Goal: Information Seeking & Learning: Learn about a topic

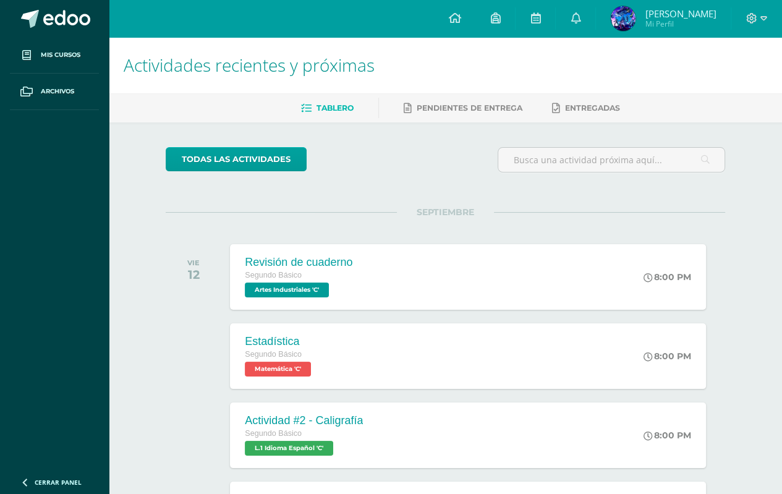
scroll to position [94, 0]
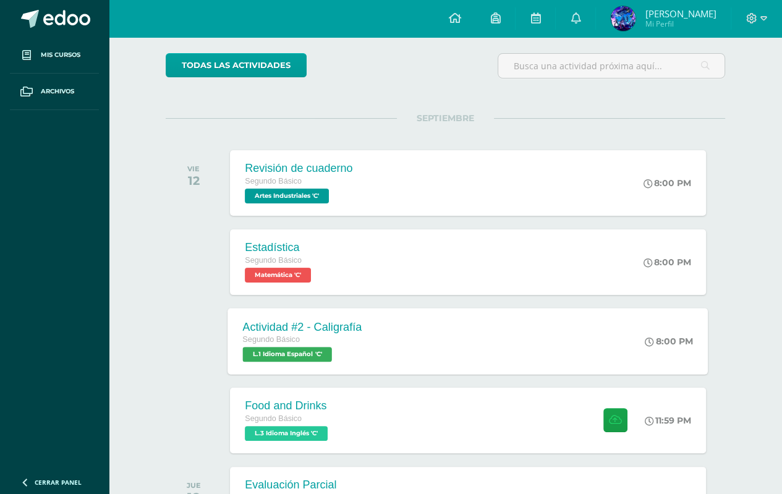
click at [329, 338] on div "Segundo Básico" at bounding box center [302, 340] width 119 height 14
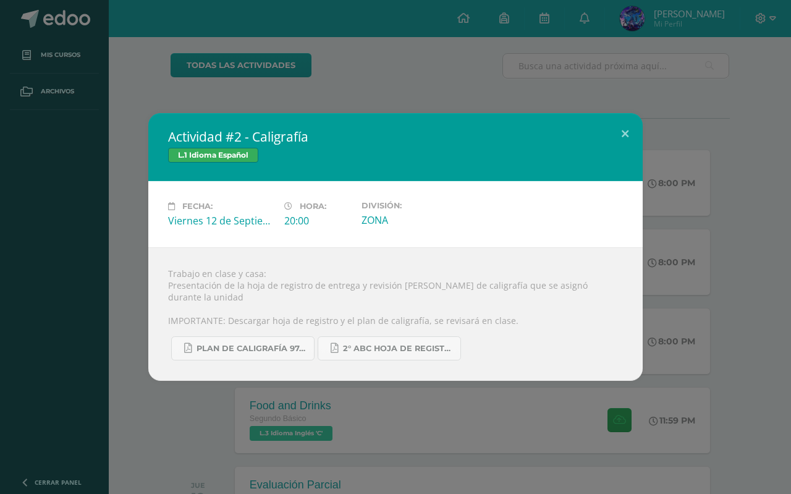
click at [132, 313] on div "Actividad #2 - Caligrafía L.1 Idioma Español Fecha: [DATE] Hora: 20:00 División:" at bounding box center [395, 247] width 781 height 268
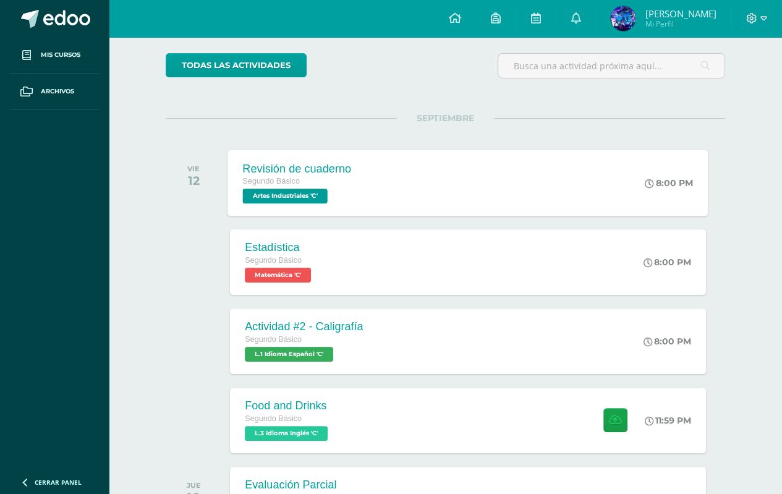
click at [328, 177] on div "Segundo Básico" at bounding box center [297, 182] width 109 height 14
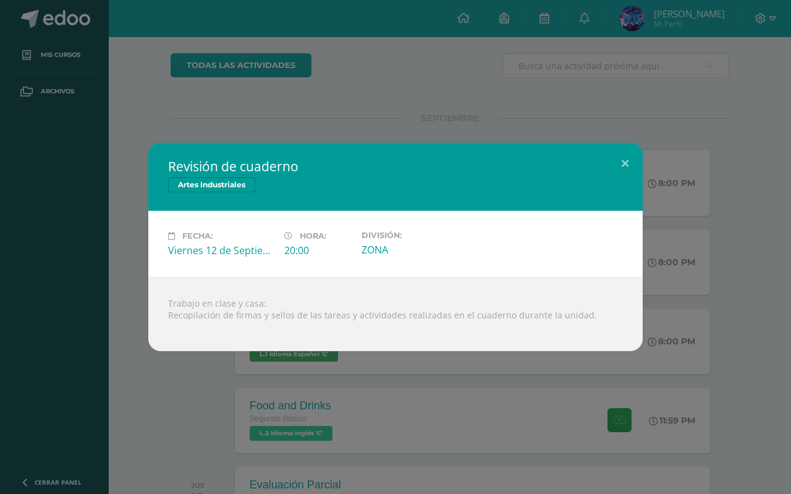
click at [288, 422] on div "Revisión de cuaderno Artes Industriales Fecha: [DATE] Hora: 20:00 División:" at bounding box center [395, 247] width 791 height 494
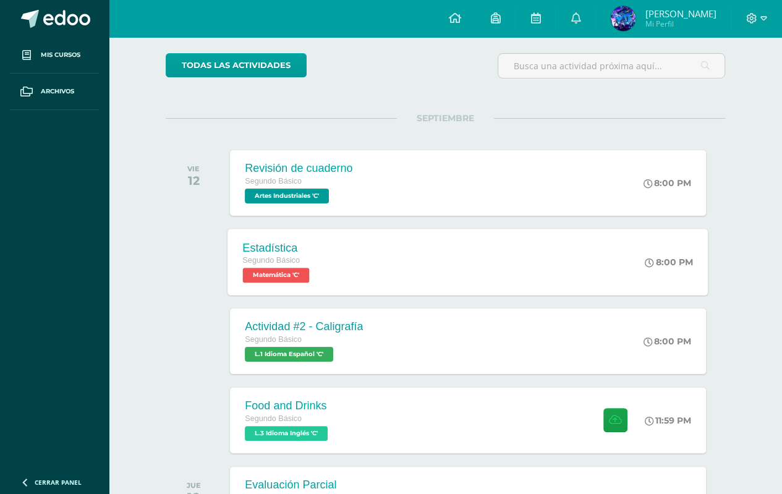
click at [310, 279] on span "Matemática 'C'" at bounding box center [276, 275] width 67 height 15
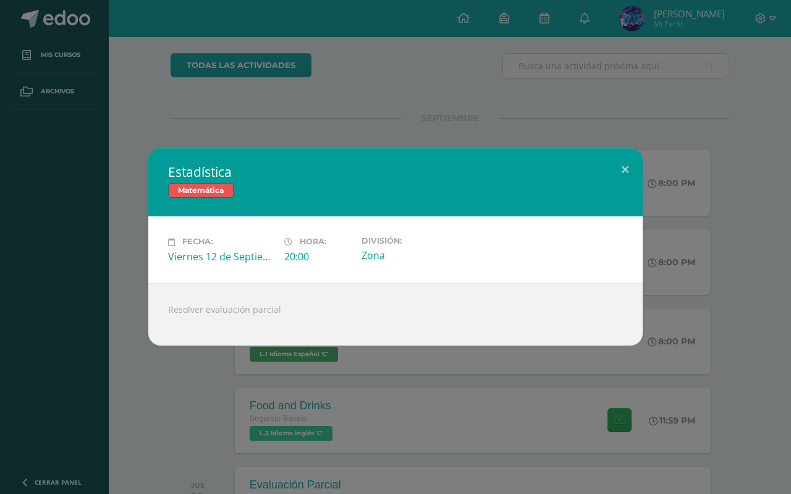
click at [284, 411] on div "Estadística Matemática Fecha: [DATE] Hora: 20:00 División: Zona" at bounding box center [395, 247] width 791 height 494
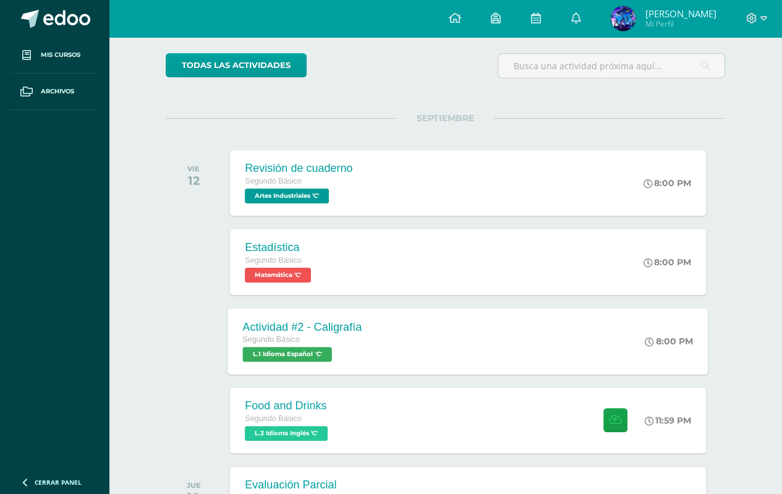
click at [327, 348] on span "L.1 Idioma Español 'C'" at bounding box center [287, 354] width 89 height 15
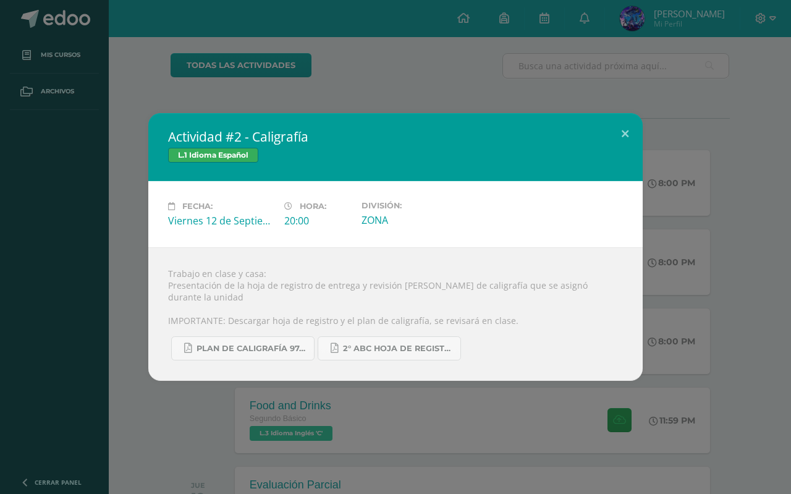
click at [294, 421] on div "Actividad #2 - Caligrafía L.1 Idioma Español Fecha: [DATE] Hora: 20:00 División:" at bounding box center [395, 247] width 791 height 494
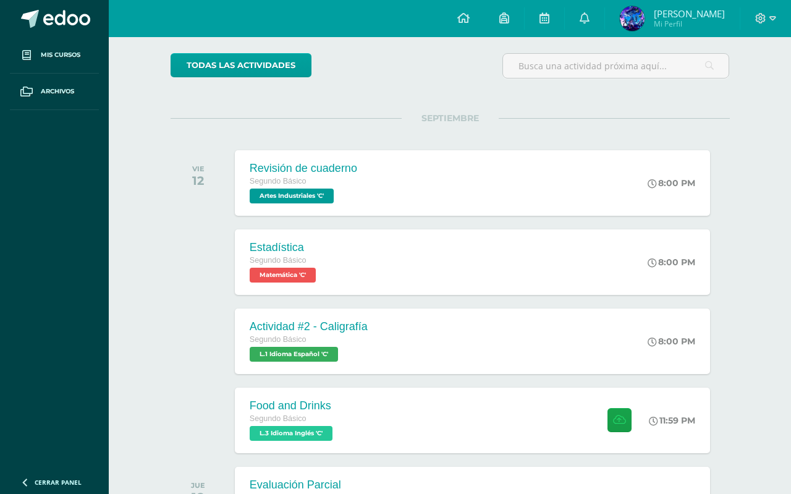
click at [295, 413] on div "Actividad #2 - Caligrafía L.1 Idioma Español Fecha: [DATE] Hora: 20:00 División:" at bounding box center [395, 247] width 791 height 494
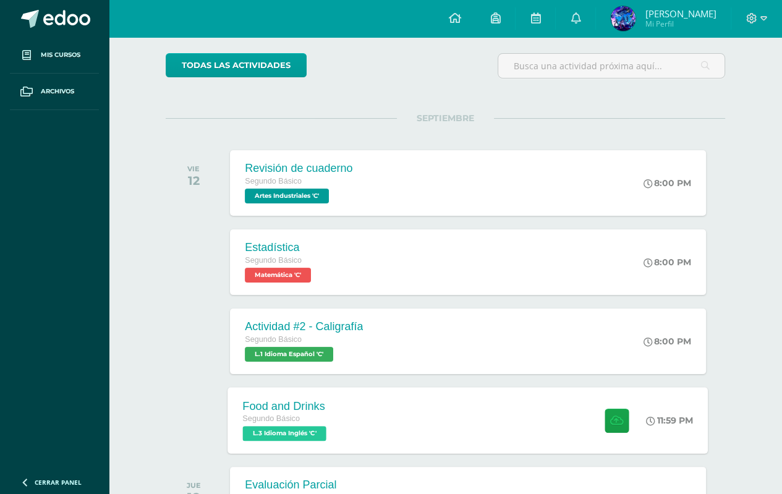
click at [295, 414] on div "Segundo Básico" at bounding box center [286, 419] width 87 height 14
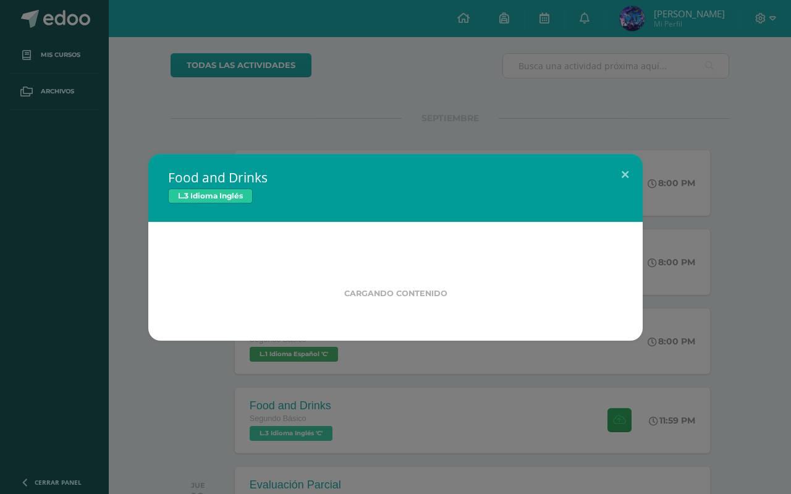
click at [293, 420] on div "Food and Drinks L.3 Idioma Inglés Cargando contenido Loading..." at bounding box center [395, 247] width 791 height 494
